Goal: Task Accomplishment & Management: Use online tool/utility

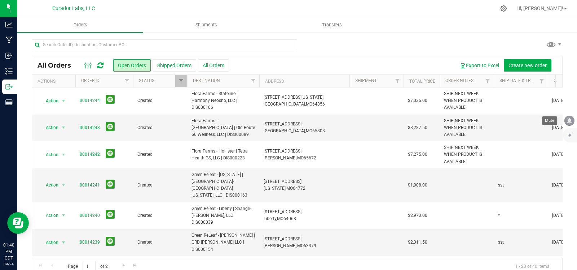
click at [570, 123] on icon "mute" at bounding box center [570, 120] width 5 height 5
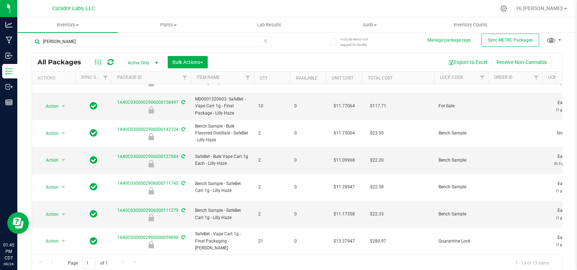
scroll to position [6, 0]
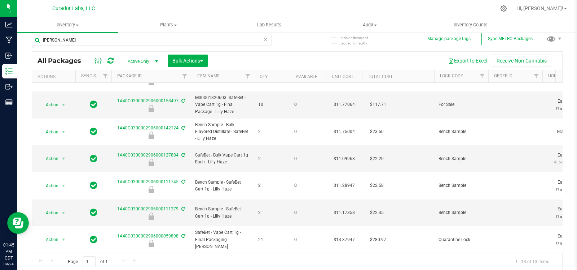
click at [154, 58] on span "select" at bounding box center [157, 61] width 6 height 6
click at [140, 104] on li "All" at bounding box center [141, 105] width 39 height 11
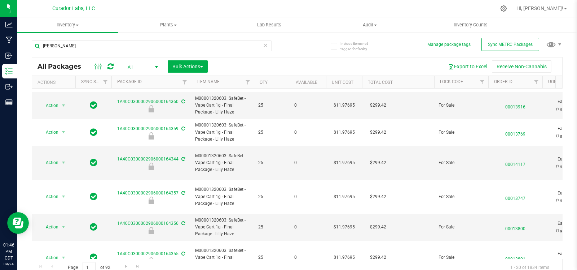
scroll to position [6, 0]
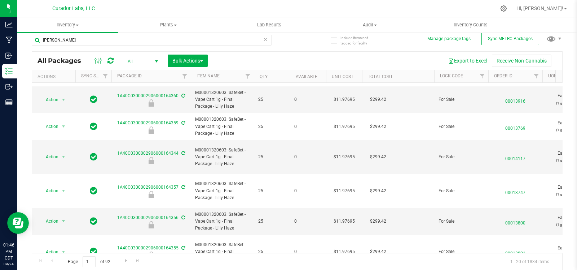
click at [263, 40] on icon at bounding box center [265, 39] width 5 height 9
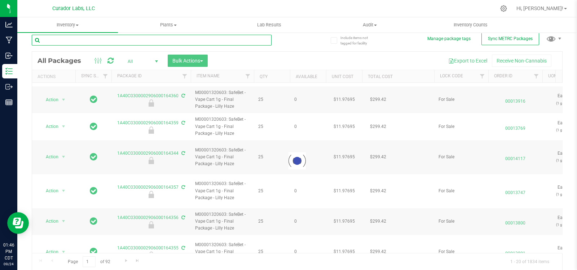
click at [124, 38] on input "text" at bounding box center [152, 40] width 240 height 11
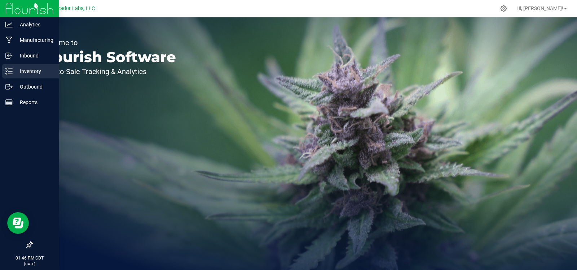
click at [18, 70] on p "Inventory" at bounding box center [34, 71] width 43 height 9
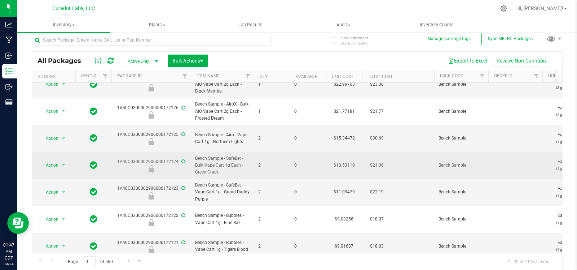
scroll to position [334, 0]
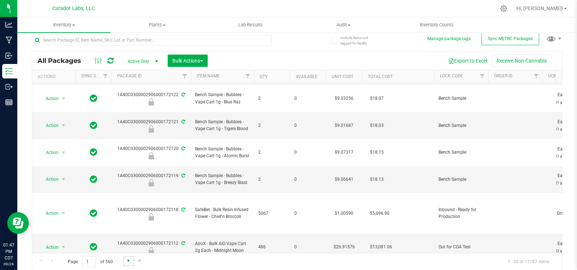
click at [128, 260] on span "Go to the next page" at bounding box center [129, 260] width 6 height 6
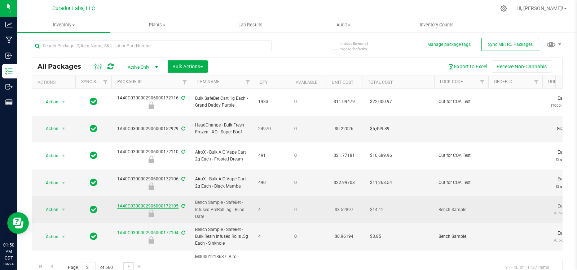
scroll to position [6, 0]
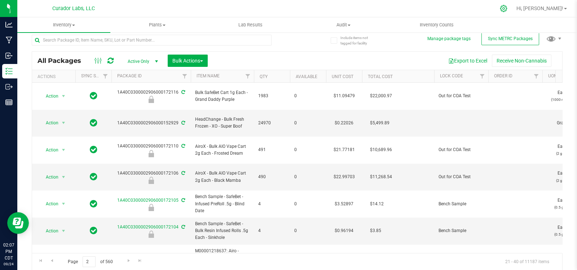
click at [508, 9] on icon at bounding box center [504, 9] width 8 height 8
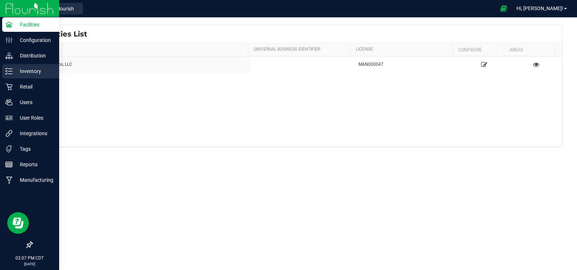
click at [11, 71] on line at bounding box center [10, 71] width 4 height 0
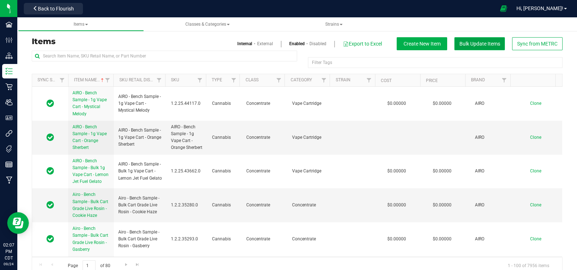
click at [467, 44] on span "Bulk Update Items" at bounding box center [480, 44] width 41 height 6
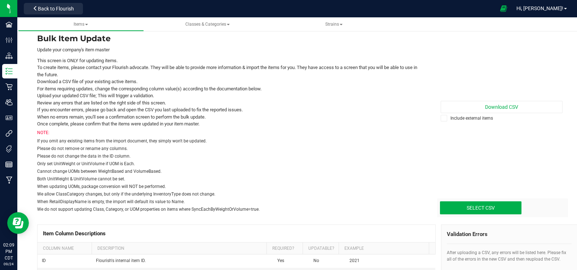
scroll to position [21, 0]
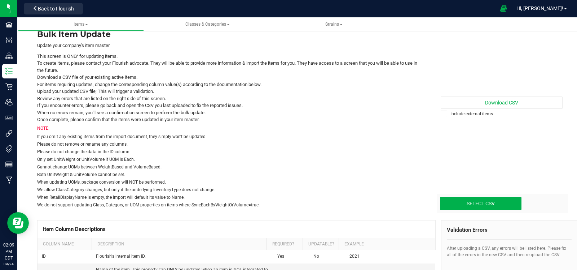
click at [441, 113] on span at bounding box center [444, 113] width 6 height 6
click at [0, 0] on input "Include external items" at bounding box center [0, 0] width 0 height 0
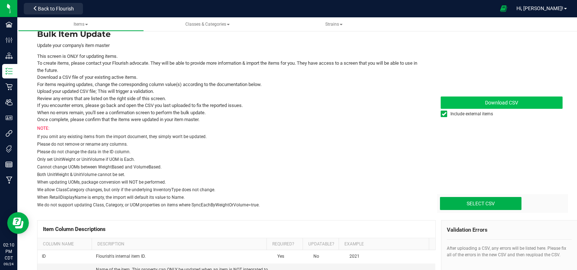
click at [498, 98] on link "Download CSV" at bounding box center [502, 102] width 122 height 12
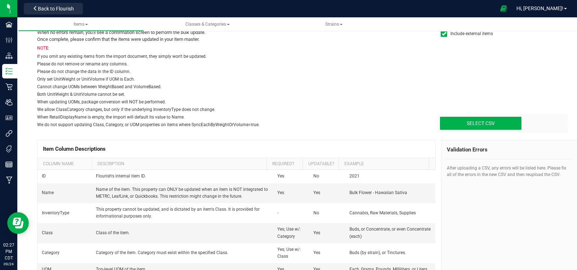
scroll to position [102, 0]
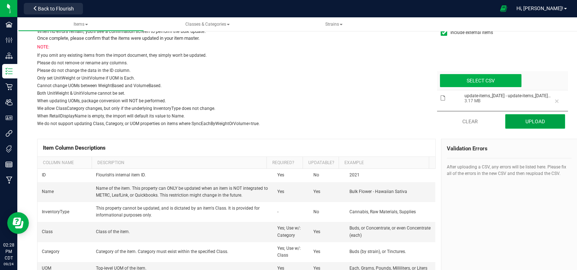
click at [518, 123] on button "Upload" at bounding box center [535, 121] width 60 height 14
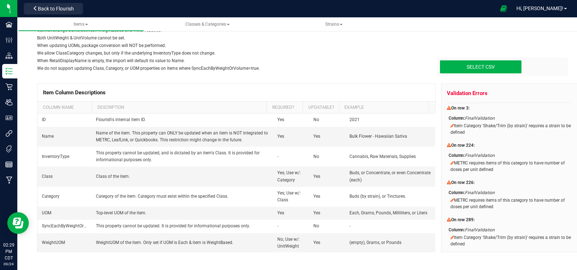
scroll to position [0, 0]
click at [370, 69] on div "We do not support updating Class, Category, or UOM properties on items where Sy…" at bounding box center [230, 68] width 387 height 6
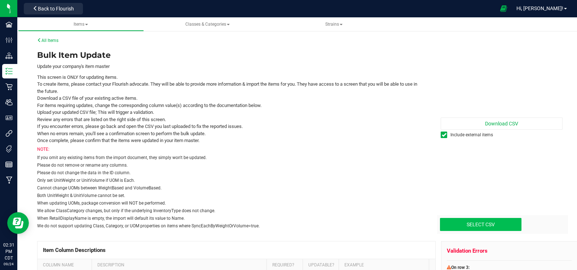
type input "C:\fakepath\Untitled spreadsheet - Sheet1.csv"
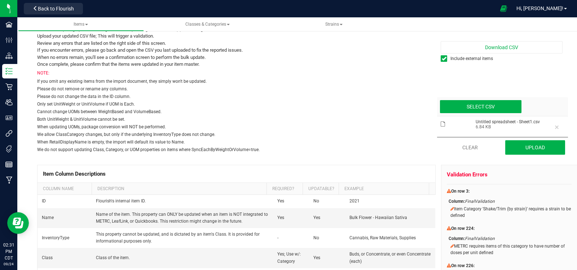
scroll to position [104, 0]
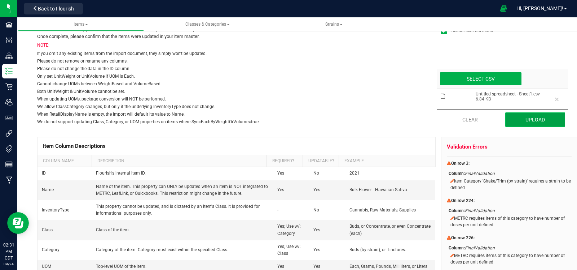
click at [533, 116] on button "Upload" at bounding box center [535, 119] width 60 height 14
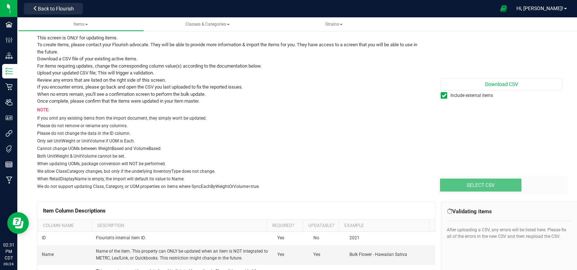
scroll to position [0, 0]
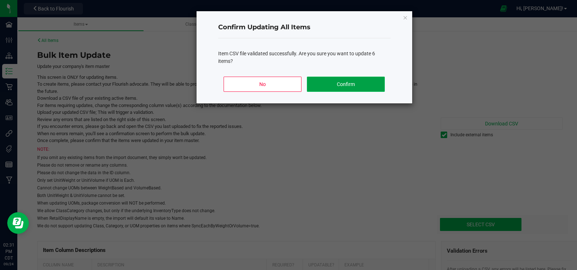
click at [338, 87] on button "Confirm" at bounding box center [346, 83] width 78 height 15
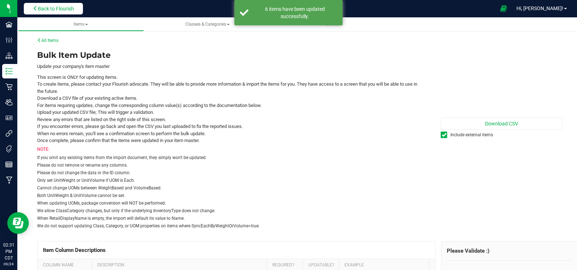
click at [40, 5] on button "Back to Flourish" at bounding box center [53, 9] width 59 height 12
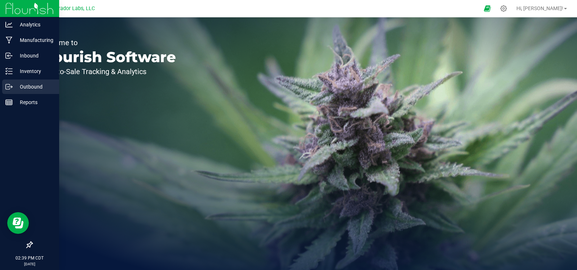
click at [13, 86] on p "Outbound" at bounding box center [34, 86] width 43 height 9
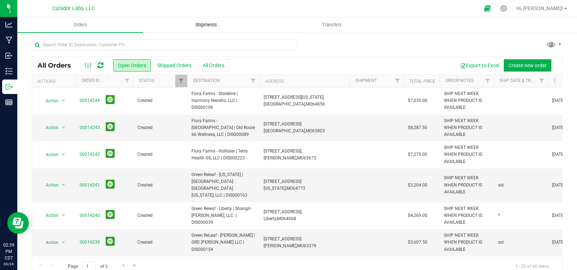
click at [193, 21] on uib-tab-heading "Shipments" at bounding box center [206, 25] width 125 height 14
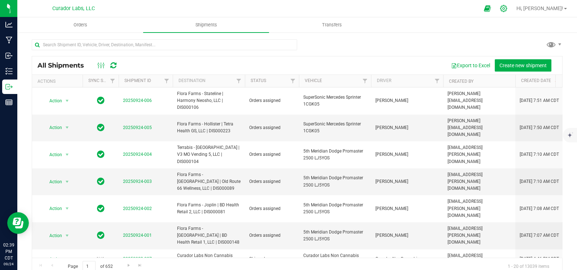
click at [507, 7] on icon at bounding box center [503, 8] width 7 height 7
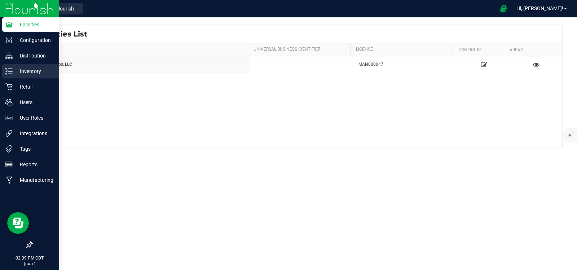
click at [19, 70] on p "Inventory" at bounding box center [34, 71] width 43 height 9
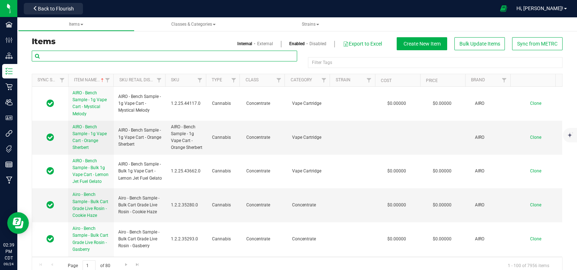
click at [92, 58] on input "text" at bounding box center [165, 56] width 266 height 11
type input "l"
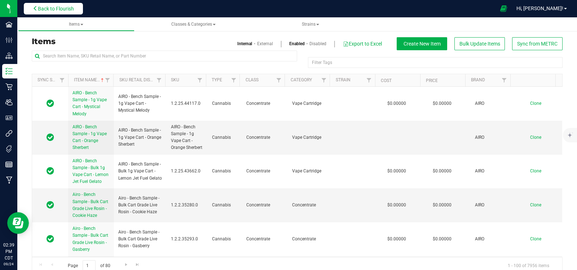
click at [56, 10] on span "Back to Flourish" at bounding box center [56, 9] width 36 height 6
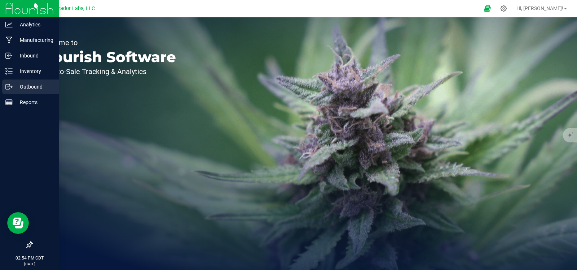
click at [11, 87] on line at bounding box center [10, 87] width 4 height 0
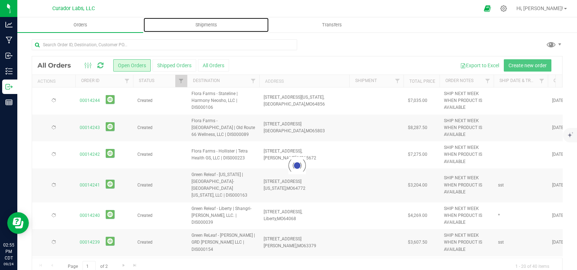
click at [200, 28] on span "Shipments" at bounding box center [206, 25] width 41 height 6
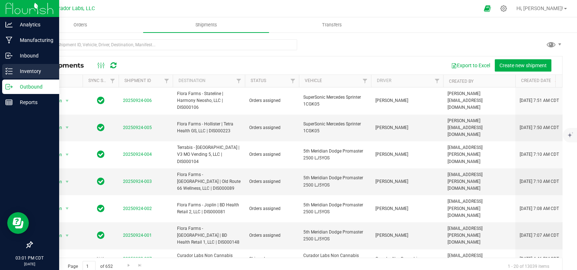
click at [9, 67] on icon at bounding box center [8, 70] width 7 height 7
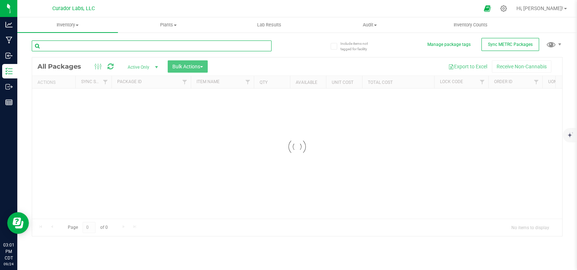
click at [92, 43] on input "text" at bounding box center [152, 45] width 240 height 11
paste input "1A40C0300002906000172137"
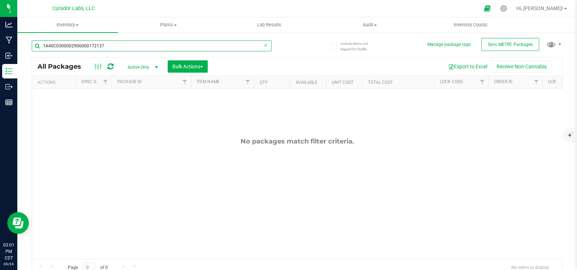
type input "1A40C0300002906000172137"
click at [150, 66] on span "Active Only" at bounding box center [142, 67] width 40 height 10
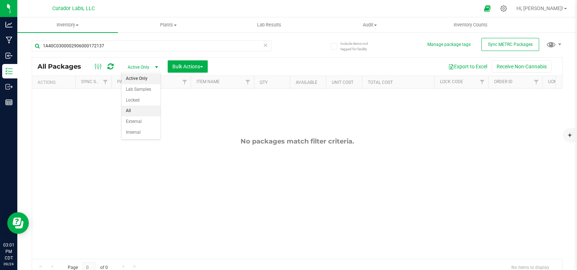
click at [131, 113] on li "All" at bounding box center [141, 110] width 39 height 11
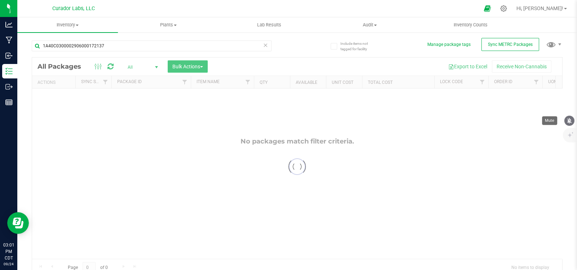
click at [572, 121] on icon "mute" at bounding box center [569, 120] width 6 height 6
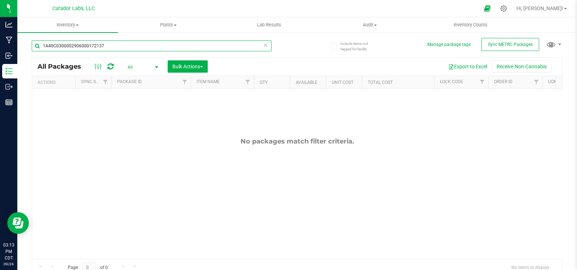
click at [113, 45] on input "1A40C0300002906000172137" at bounding box center [152, 45] width 240 height 11
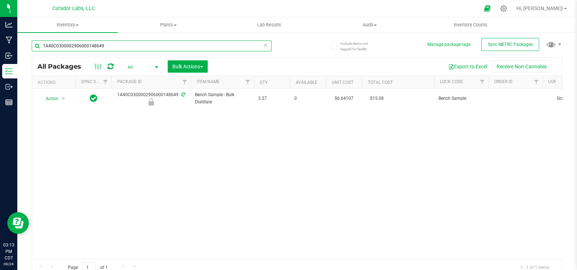
type input "1A40C0300002906000148649"
click at [161, 94] on div "1A40C0300002906000148649" at bounding box center [151, 98] width 82 height 14
click at [240, 155] on div "Action Action Edit attributes Global inventory Locate package Package audit log…" at bounding box center [297, 173] width 530 height 170
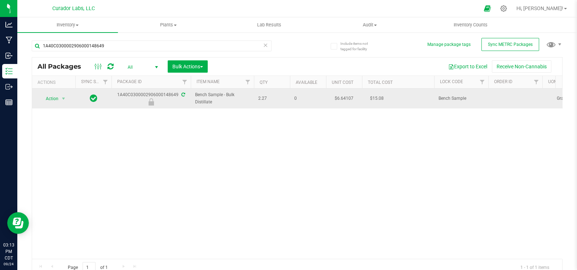
click at [157, 93] on div "1A40C0300002906000148649" at bounding box center [151, 98] width 82 height 14
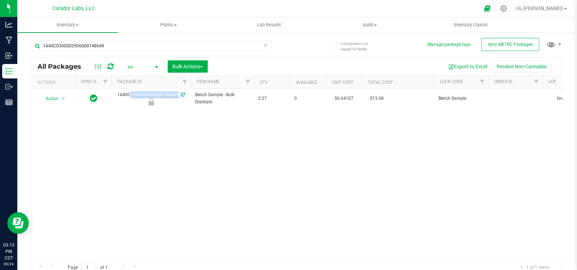
copy div "1A40C0300002906000148649"
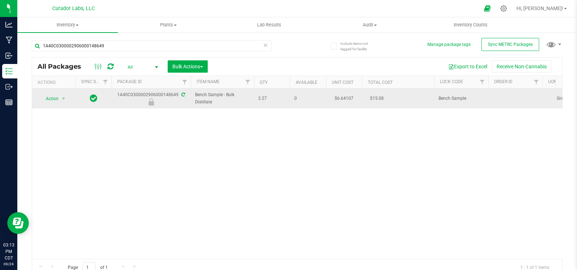
drag, startPoint x: 41, startPoint y: 126, endPoint x: 58, endPoint y: 108, distance: 24.8
click at [41, 126] on div "Action Action Edit attributes Global inventory Locate package Package audit log…" at bounding box center [297, 173] width 530 height 170
click at [61, 97] on span "select" at bounding box center [64, 99] width 6 height 6
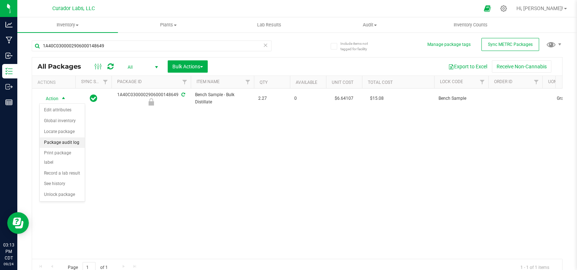
click at [60, 143] on li "Package audit log" at bounding box center [62, 142] width 45 height 11
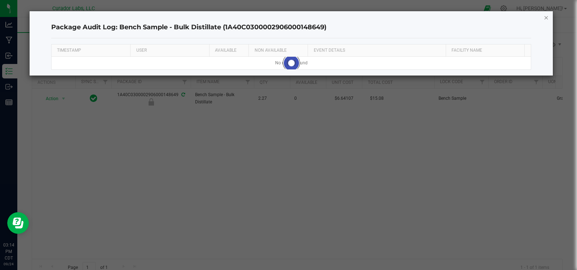
click at [545, 17] on icon "button" at bounding box center [546, 17] width 5 height 9
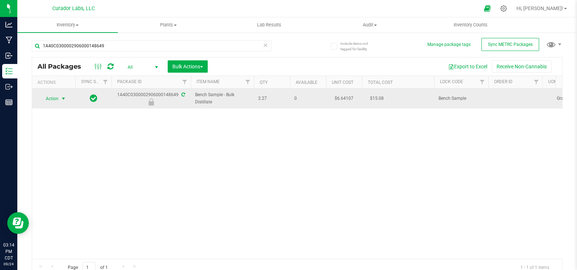
click at [63, 98] on span "select" at bounding box center [64, 99] width 6 height 6
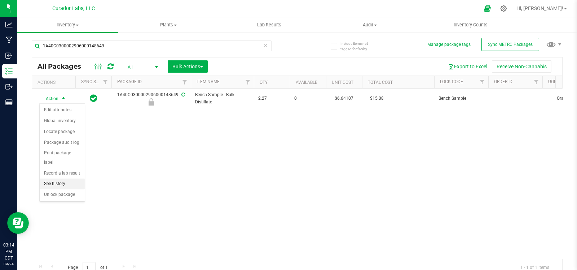
click at [58, 187] on li "See history" at bounding box center [62, 183] width 45 height 11
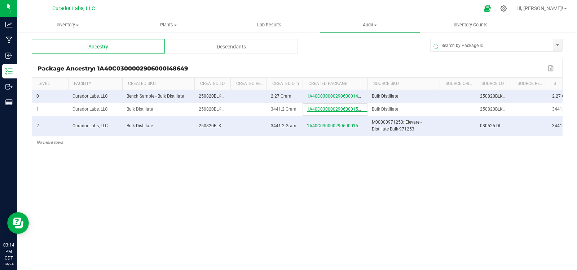
click at [325, 111] on span "1A40C0300002906000159851" at bounding box center [337, 108] width 61 height 5
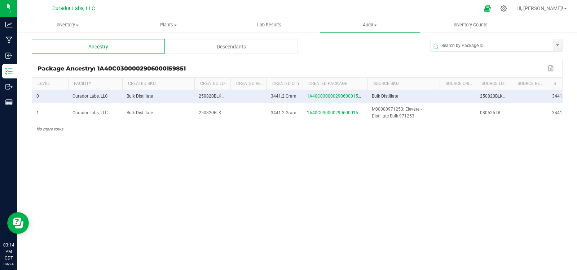
click at [143, 65] on div "Package Ancestry: 1A40C0300002906000159851" at bounding box center [292, 68] width 509 height 7
click at [141, 67] on div "Package Ancestry: 1A40C0300002906000159851" at bounding box center [292, 68] width 509 height 7
copy div "1A40C0300002906000159851"
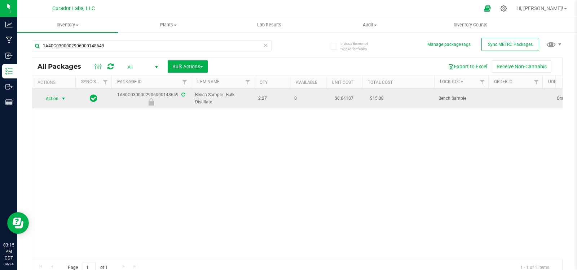
click at [66, 98] on span "select" at bounding box center [64, 99] width 6 height 6
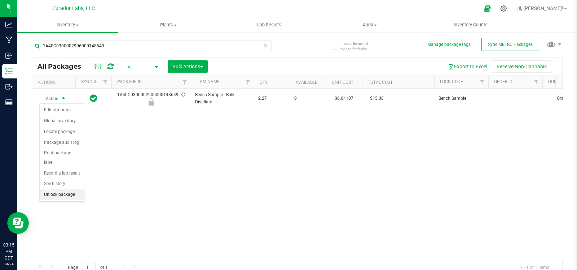
click at [55, 194] on li "Unlock package" at bounding box center [62, 194] width 45 height 11
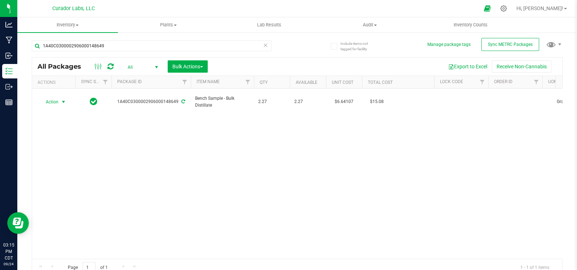
click at [62, 99] on span "select" at bounding box center [64, 102] width 6 height 6
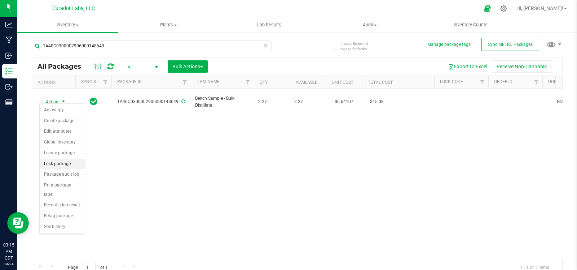
click at [61, 163] on li "Lock package" at bounding box center [62, 163] width 45 height 11
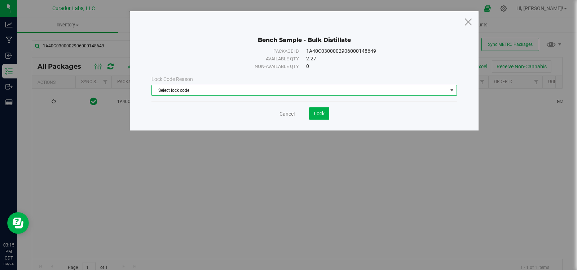
click at [269, 93] on span "Select lock code" at bounding box center [300, 90] width 296 height 10
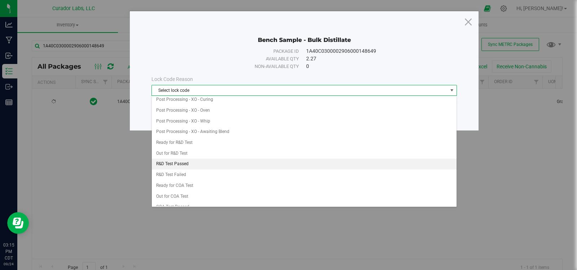
scroll to position [200, 0]
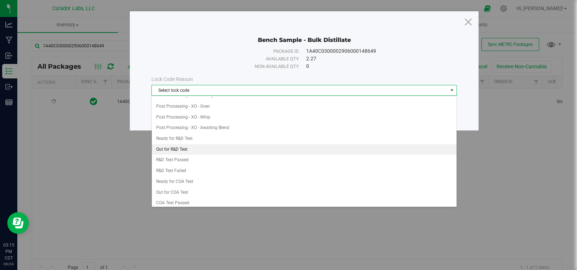
click at [197, 148] on li "Out for R&D Test" at bounding box center [304, 149] width 305 height 11
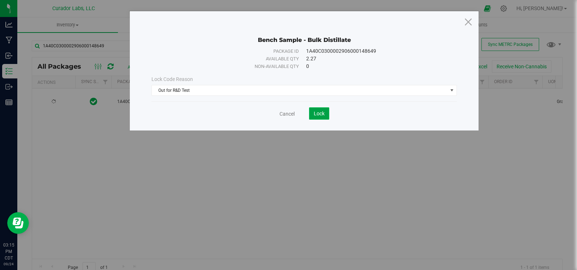
click at [317, 110] on span "Lock" at bounding box center [319, 113] width 11 height 6
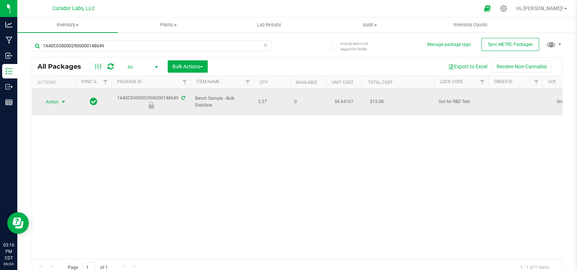
click at [63, 99] on span "select" at bounding box center [64, 102] width 6 height 6
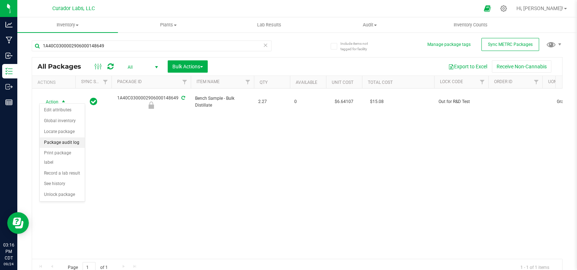
click at [60, 143] on li "Package audit log" at bounding box center [62, 142] width 45 height 11
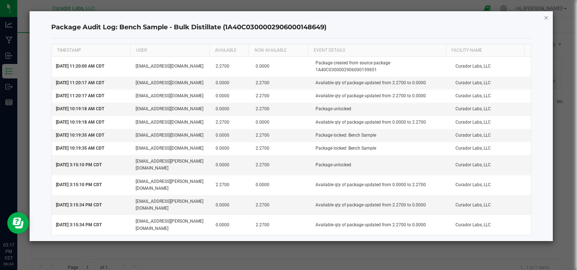
click at [547, 17] on icon "button" at bounding box center [546, 17] width 5 height 9
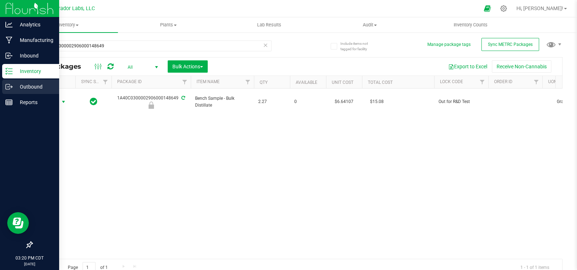
click at [9, 86] on icon at bounding box center [8, 86] width 7 height 7
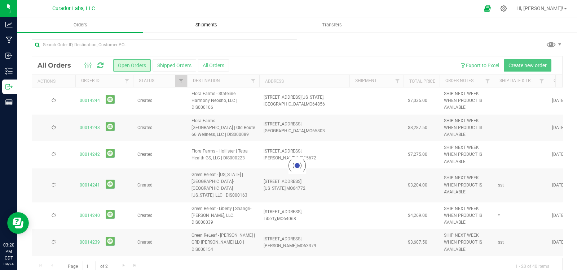
click at [206, 23] on span "Shipments" at bounding box center [206, 25] width 41 height 6
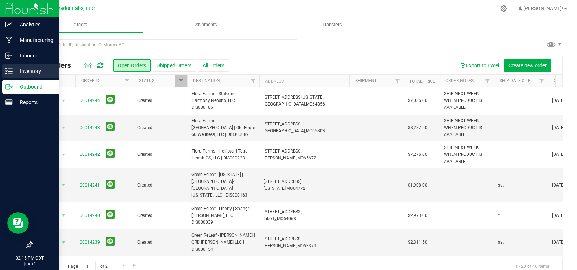
drag, startPoint x: 0, startPoint y: 0, endPoint x: 13, endPoint y: 67, distance: 68.0
click at [13, 67] on p "Inventory" at bounding box center [34, 71] width 43 height 9
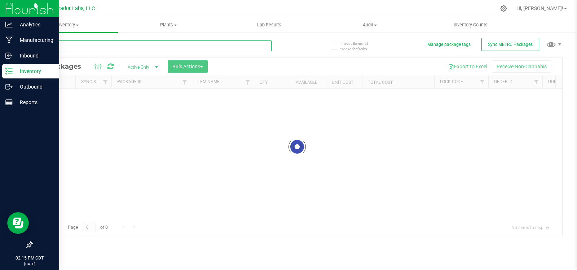
click at [76, 47] on input "text" at bounding box center [152, 45] width 240 height 11
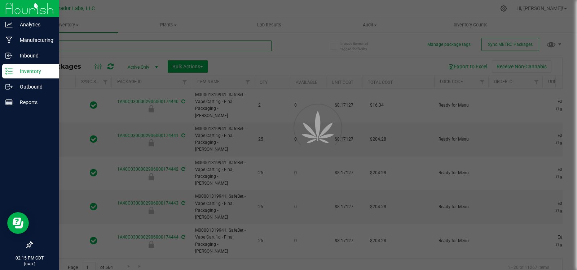
type input "sa"
type input "[DATE]"
type input "2026-09-17"
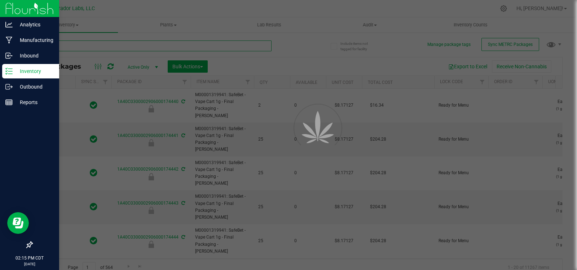
type input "2026-09-17"
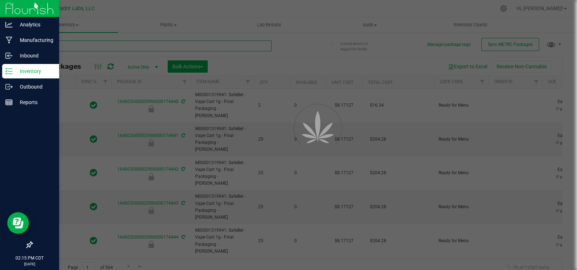
type input "2026-09-17"
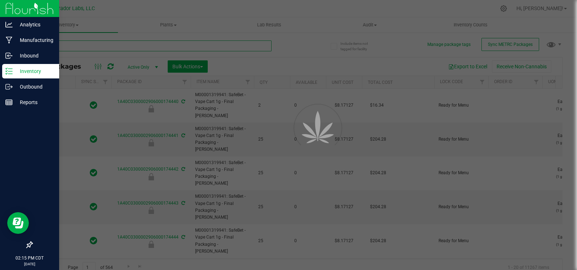
type input "2026-09-17"
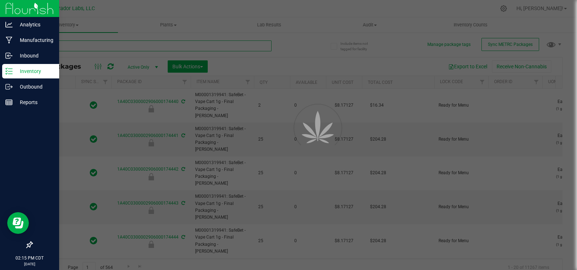
type input "2026-09-17"
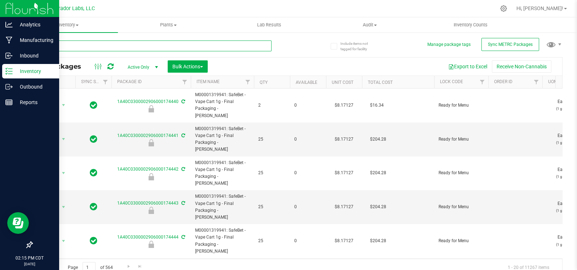
type input "s"
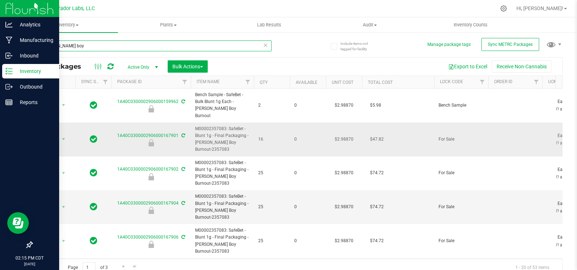
type input "beamer boy"
drag, startPoint x: 228, startPoint y: 119, endPoint x: 245, endPoint y: 130, distance: 20.4
click at [245, 130] on span "M00002357083: SafeBet - Blunt 1g - Final Packaging - Beamer Boy Burnout-2357083" at bounding box center [222, 139] width 54 height 28
copy span "SafeBet - Blunt 1g - Final Packaging"
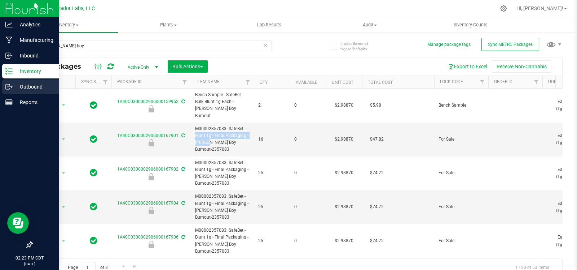
click at [7, 90] on icon at bounding box center [8, 86] width 7 height 7
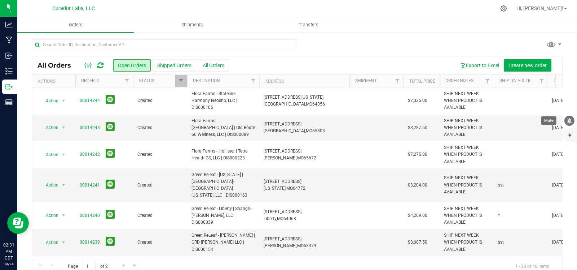
click at [570, 120] on icon "mute" at bounding box center [570, 120] width 5 height 5
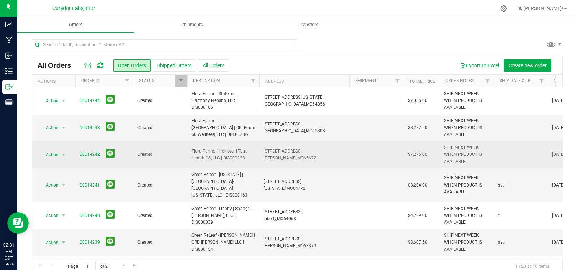
click at [89, 153] on link "00014242" at bounding box center [90, 154] width 20 height 7
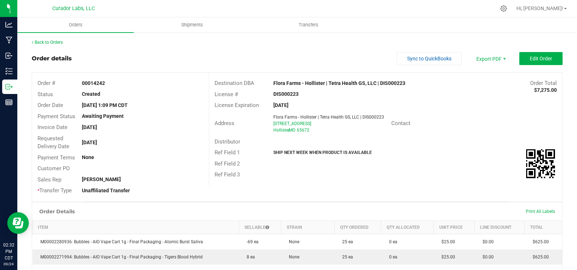
click at [41, 39] on div "Back to Orders" at bounding box center [297, 42] width 531 height 6
click at [41, 42] on link "Back to Orders" at bounding box center [47, 42] width 31 height 5
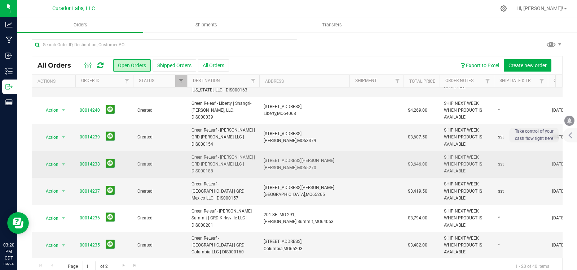
scroll to position [115, 0]
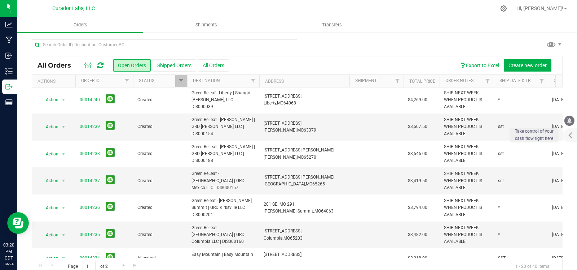
click at [570, 122] on icon "mute" at bounding box center [570, 120] width 5 height 5
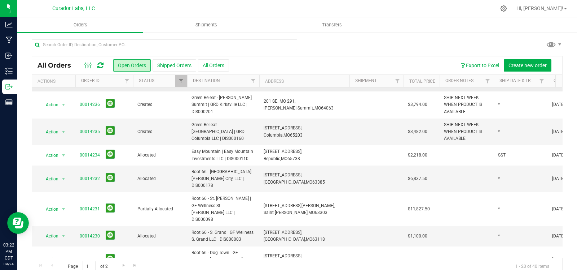
scroll to position [241, 0]
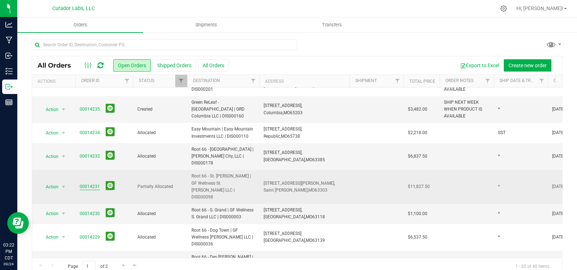
click at [86, 183] on link "00014231" at bounding box center [90, 186] width 20 height 7
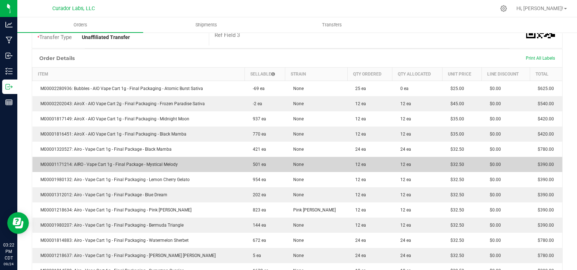
scroll to position [154, 0]
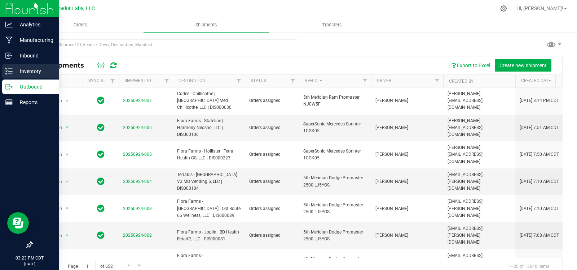
click at [1, 70] on link "Inventory" at bounding box center [29, 72] width 59 height 16
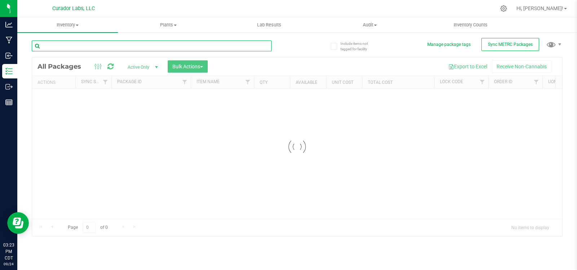
click at [92, 48] on input "text" at bounding box center [152, 45] width 240 height 11
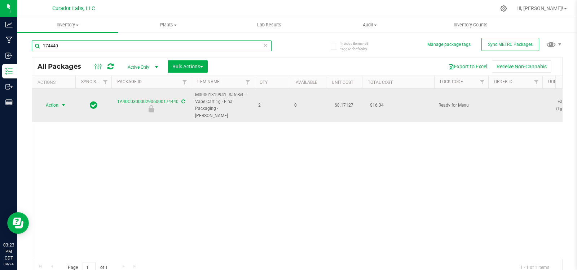
type input "174440"
click at [67, 105] on span "select" at bounding box center [63, 105] width 9 height 10
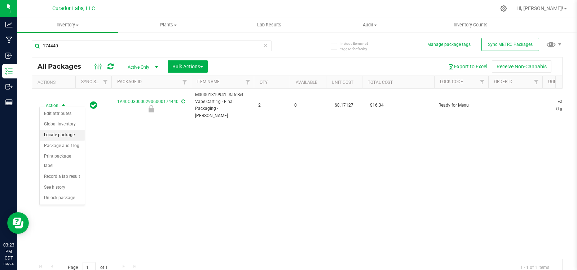
click at [62, 133] on li "Locate package" at bounding box center [62, 135] width 45 height 11
